Goal: Task Accomplishment & Management: Manage account settings

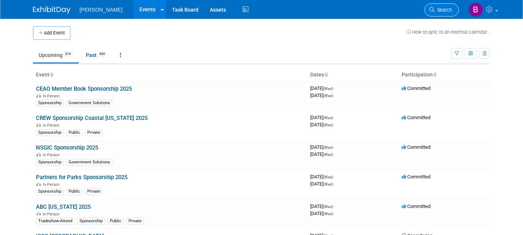
click at [449, 9] on span "Search" at bounding box center [442, 10] width 17 height 6
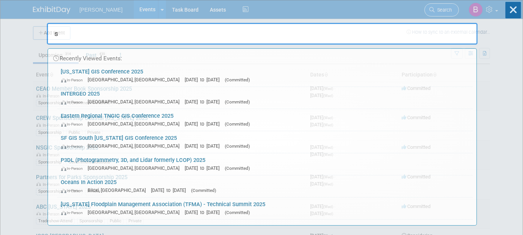
type input "sf"
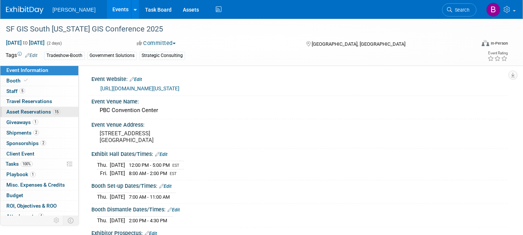
click at [39, 107] on link "15 Asset Reservations 15" at bounding box center [39, 112] width 78 height 10
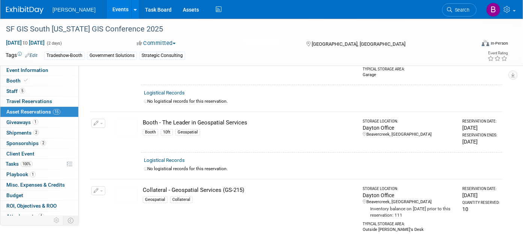
scroll to position [153, 0]
click at [123, 130] on img at bounding box center [127, 126] width 22 height 16
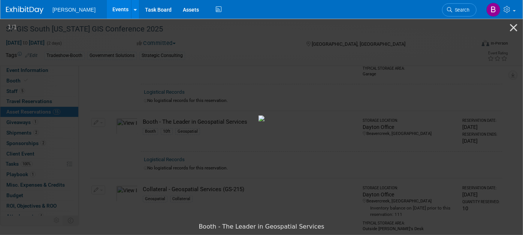
click at [73, 150] on picture at bounding box center [261, 118] width 523 height 201
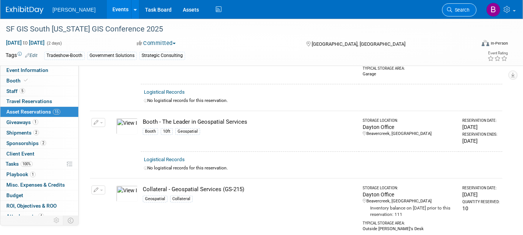
click at [459, 6] on link "Search" at bounding box center [459, 9] width 34 height 13
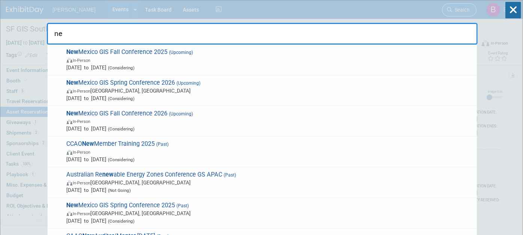
type input "new"
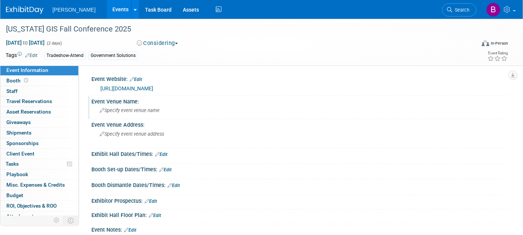
click at [192, 98] on div "Event Venue Name:" at bounding box center [299, 100] width 417 height 9
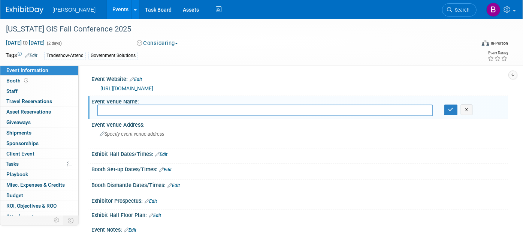
click at [153, 88] on link "https://nmgic.com/nmgic-fall-conference-2025/" at bounding box center [126, 88] width 53 height 6
click at [458, 5] on link "Search" at bounding box center [459, 9] width 34 height 13
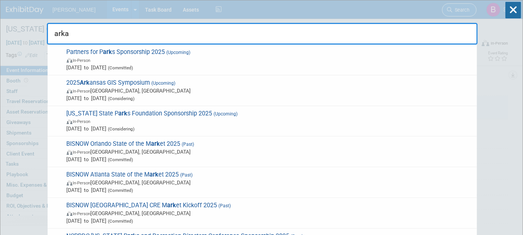
type input "arkan"
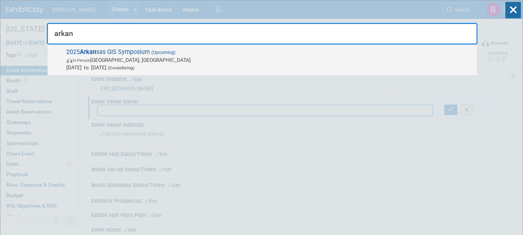
click at [372, 52] on span "2025 Arkan sas GIS Symposium (Upcoming) In-Person Jonesboro, AR Oct 14, 2025 to…" at bounding box center [268, 59] width 409 height 23
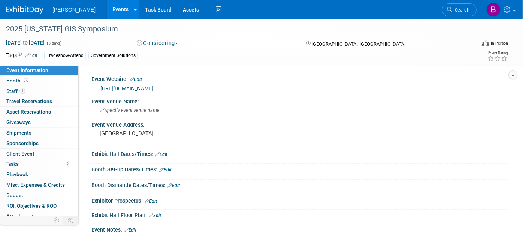
click at [153, 90] on link "https://www.argisusers.org/events" at bounding box center [126, 88] width 53 height 6
click at [33, 89] on link "1 Staff 1" at bounding box center [39, 91] width 78 height 10
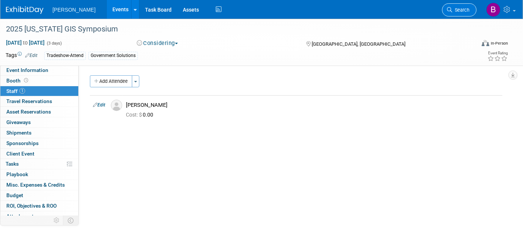
click at [455, 6] on link "Search" at bounding box center [459, 9] width 34 height 13
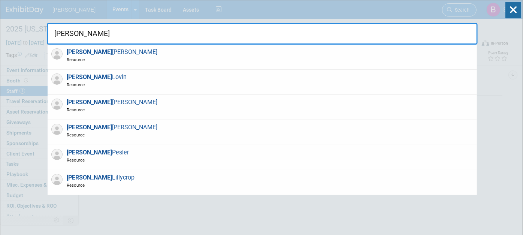
type input "jeff l"
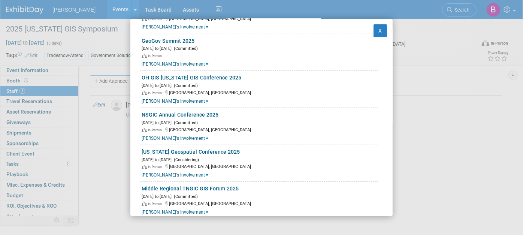
scroll to position [182, 0]
click at [267, 163] on div "In-Person Long Beach, MS" at bounding box center [260, 165] width 236 height 7
click at [193, 150] on link "[US_STATE] Geospatial Conference 2025" at bounding box center [191, 151] width 98 height 6
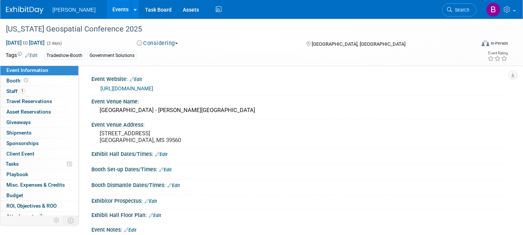
click at [174, 46] on button "Considering" at bounding box center [157, 43] width 47 height 8
click at [174, 52] on link "Committed" at bounding box center [163, 55] width 59 height 10
click at [472, 13] on link "Search" at bounding box center [459, 9] width 34 height 13
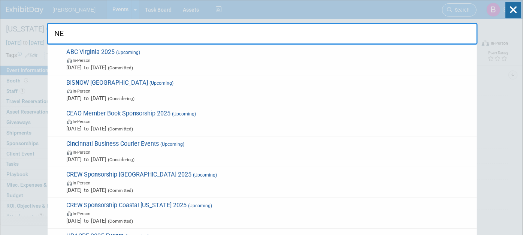
type input "NEW"
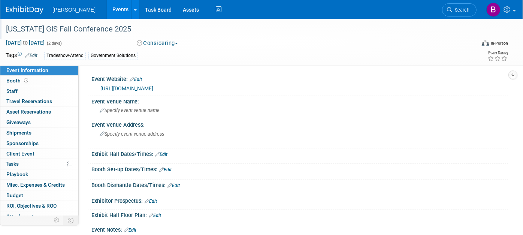
click at [136, 32] on div "[US_STATE] GIS Fall Conference 2025" at bounding box center [234, 28] width 462 height 13
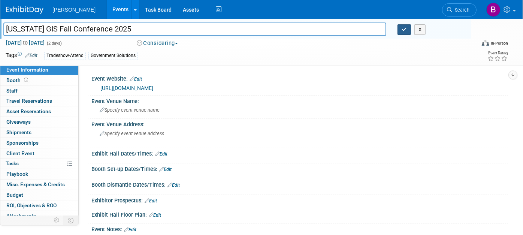
click at [408, 31] on button "button" at bounding box center [403, 29] width 13 height 10
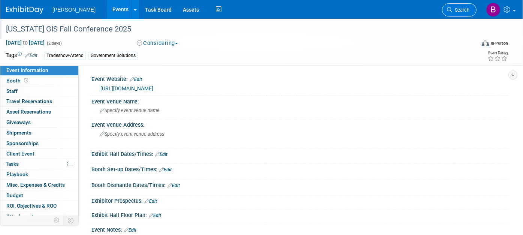
click at [457, 6] on link "Search" at bounding box center [459, 9] width 34 height 13
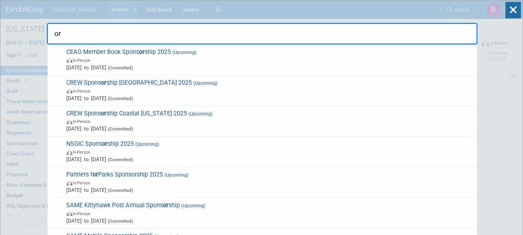
type input "o"
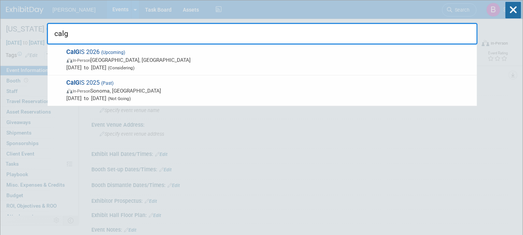
type input "calgi"
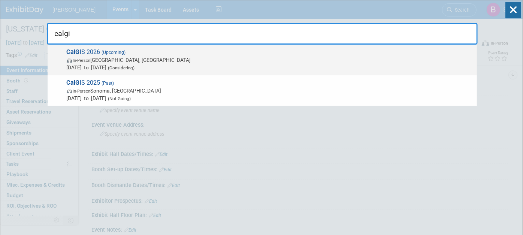
click at [384, 68] on span "Jan 20, 2026 to Jan 22, 2026 (Considering)" at bounding box center [270, 67] width 406 height 7
